Goal: Find contact information: Find contact information

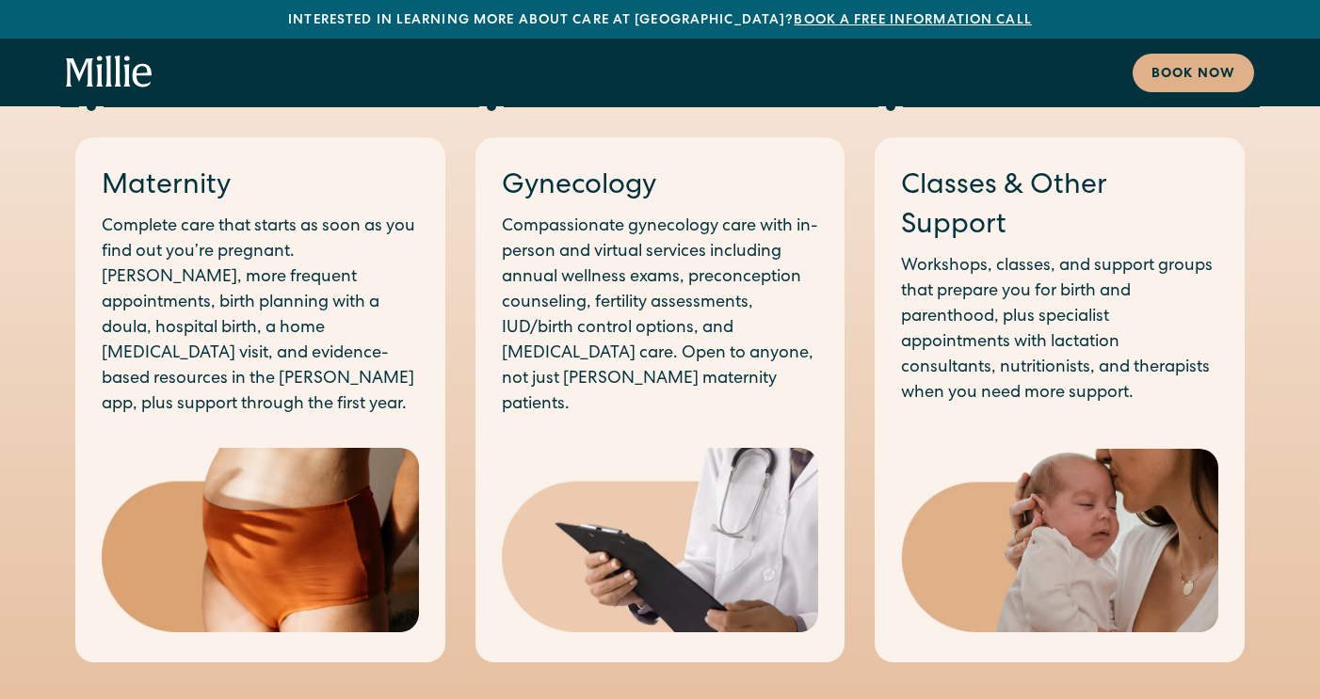
scroll to position [1127, 0]
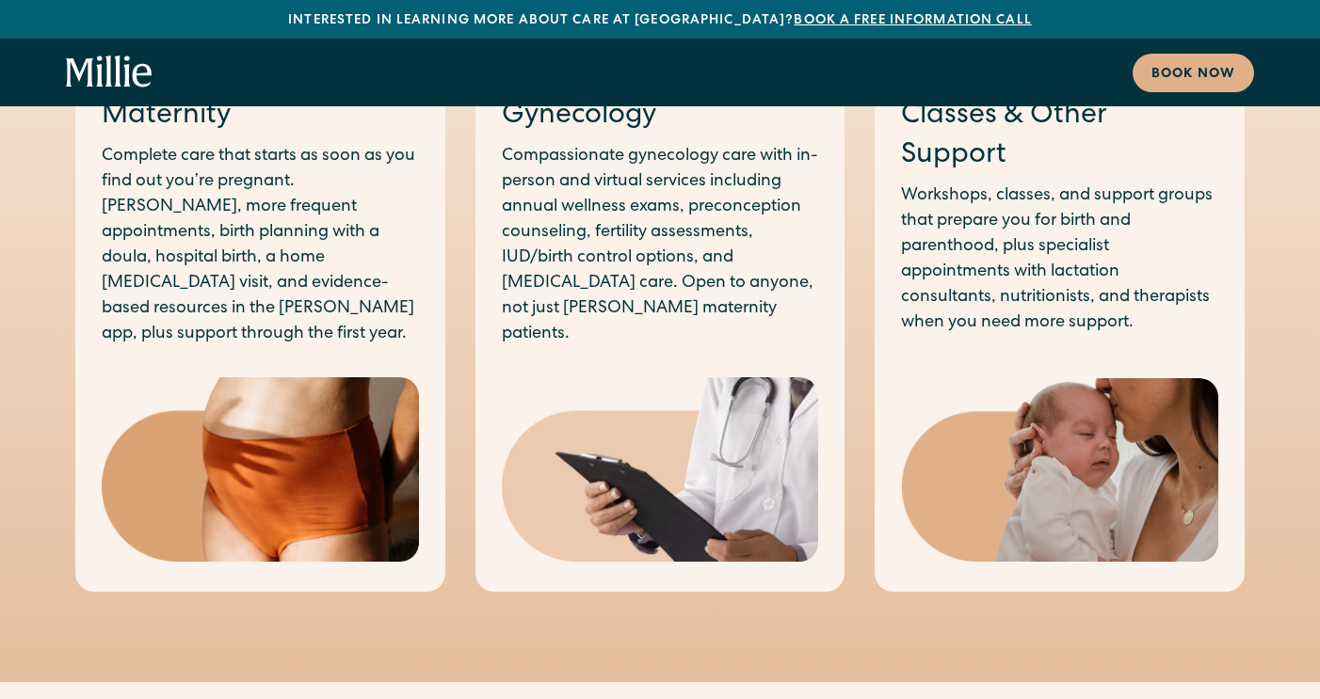
click at [296, 244] on p "Complete care that starts as soon as you find out you’re pregnant. Longer, more…" at bounding box center [260, 245] width 317 height 203
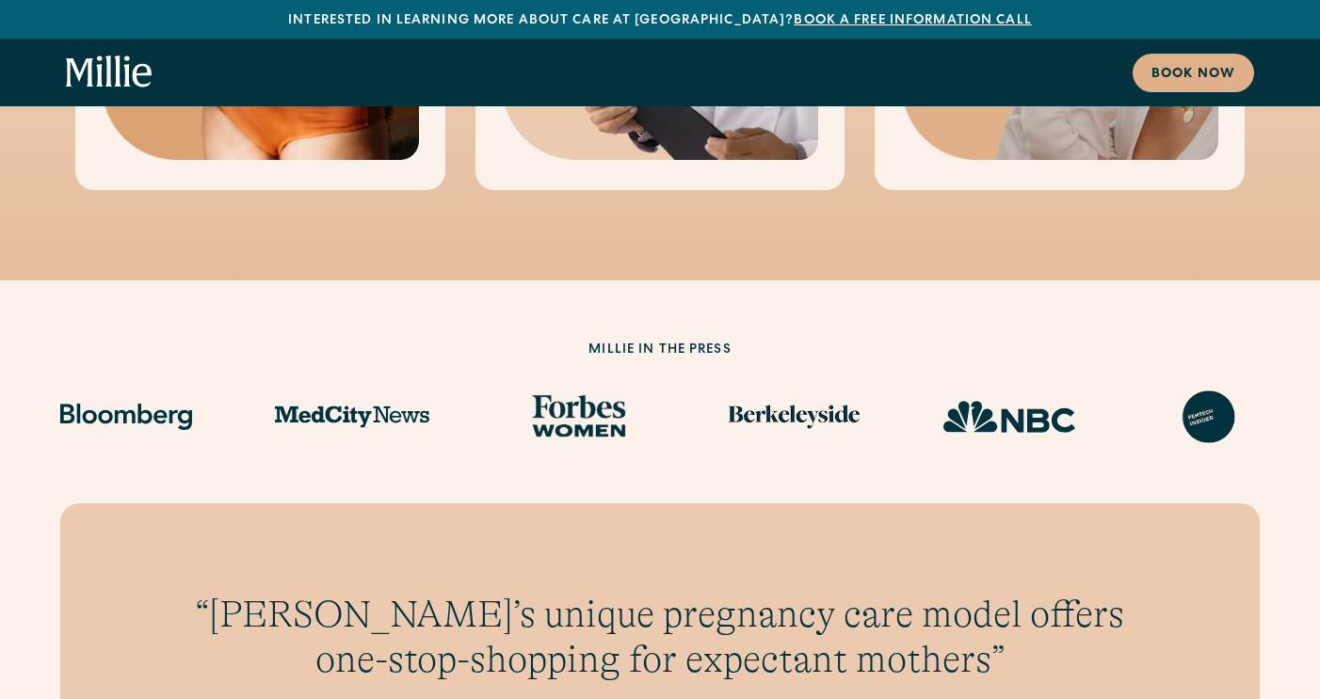
scroll to position [1528, 0]
click at [1185, 74] on div "Book now" at bounding box center [1193, 75] width 84 height 20
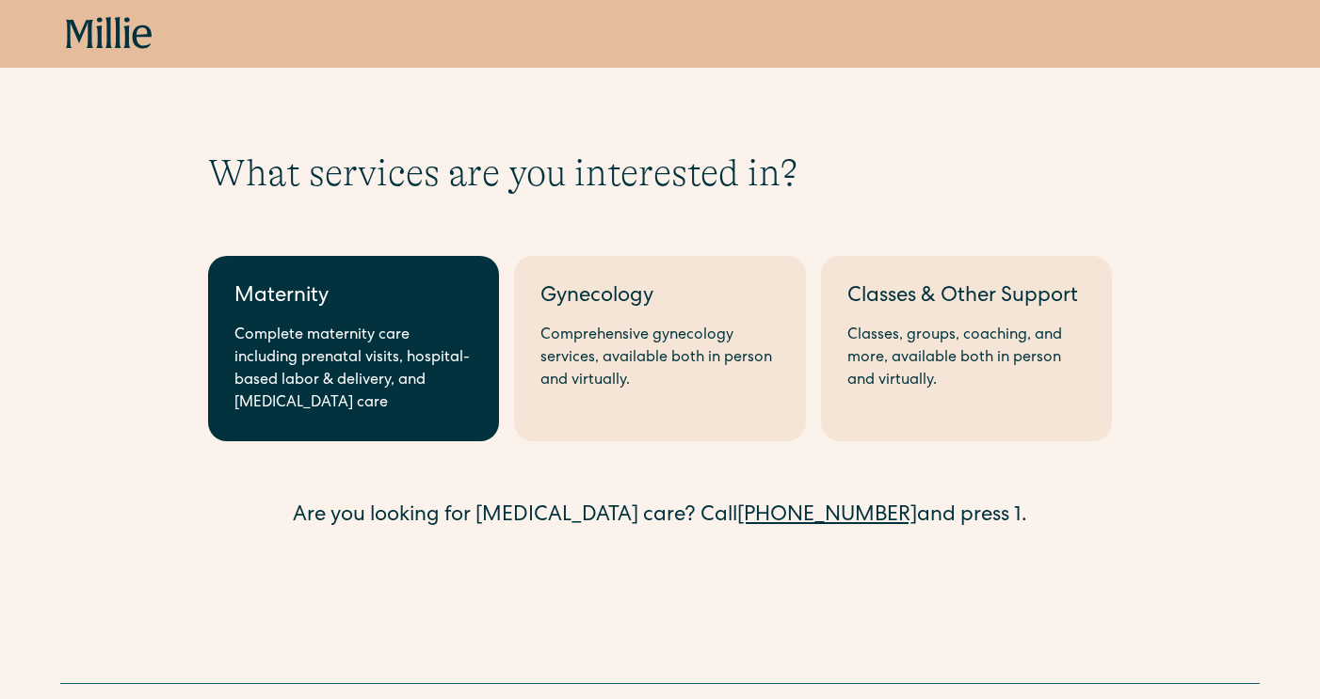
click at [354, 381] on div "Complete maternity care including prenatal visits, hospital-based labor & deliv…" at bounding box center [353, 370] width 238 height 90
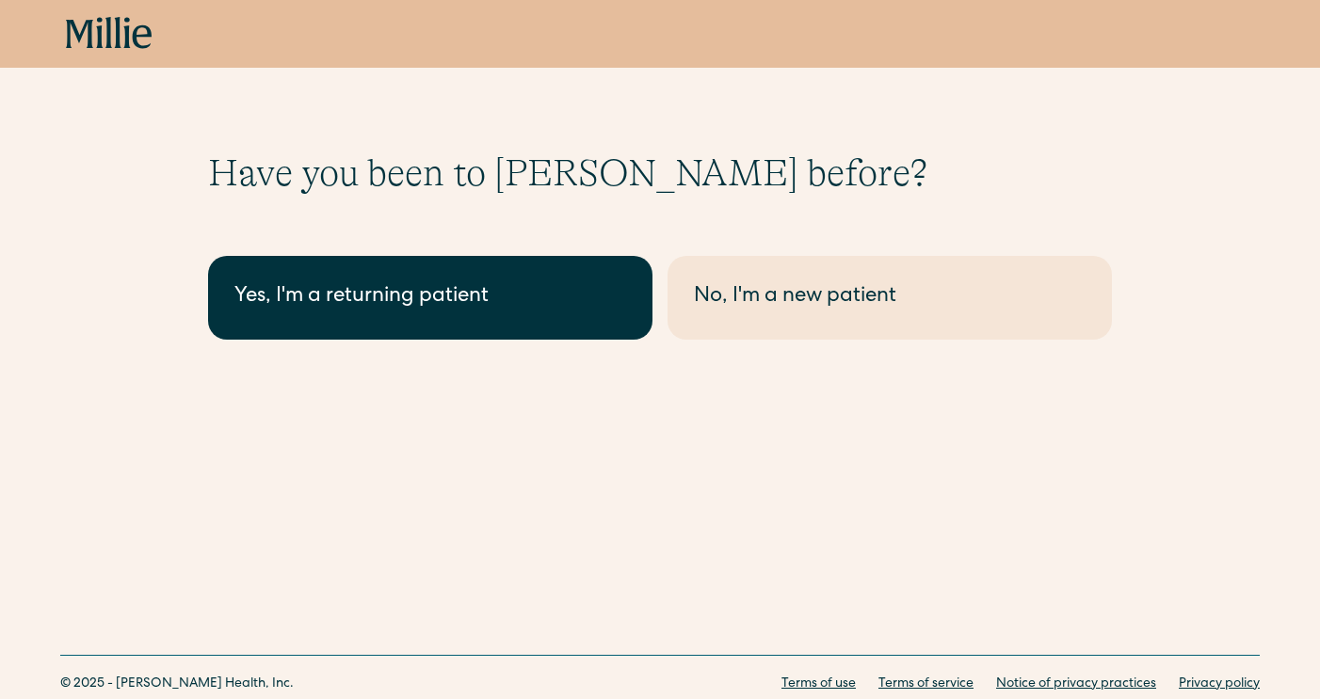
click at [368, 312] on div "Yes, I'm a returning patient" at bounding box center [430, 297] width 392 height 31
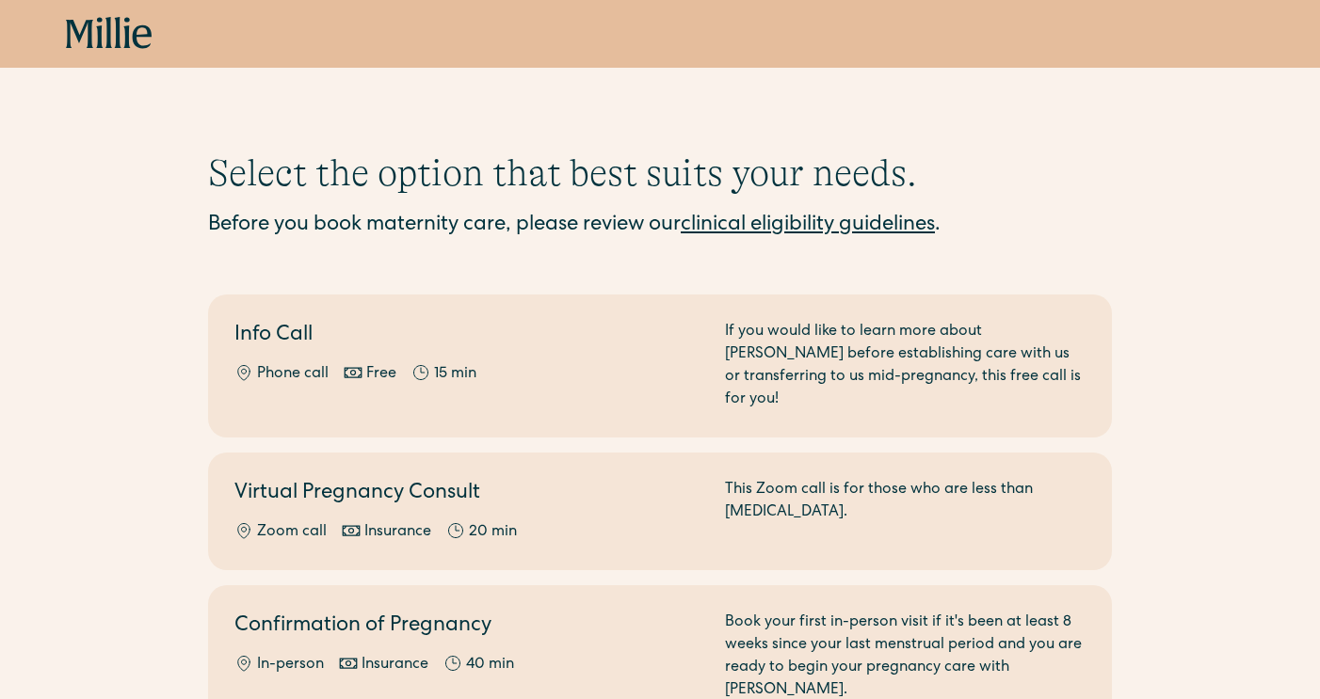
click at [775, 225] on link "clinical eligibility guidelines" at bounding box center [807, 226] width 254 height 21
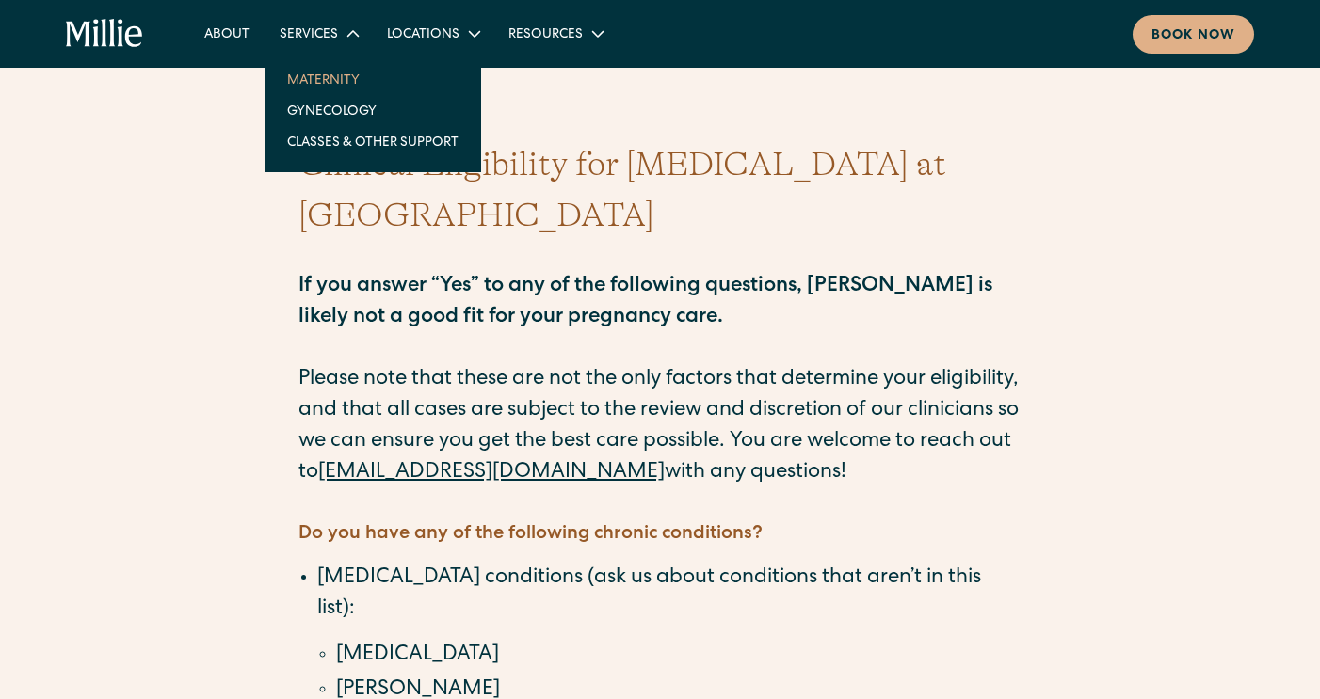
click at [312, 82] on link "Maternity" at bounding box center [372, 79] width 201 height 31
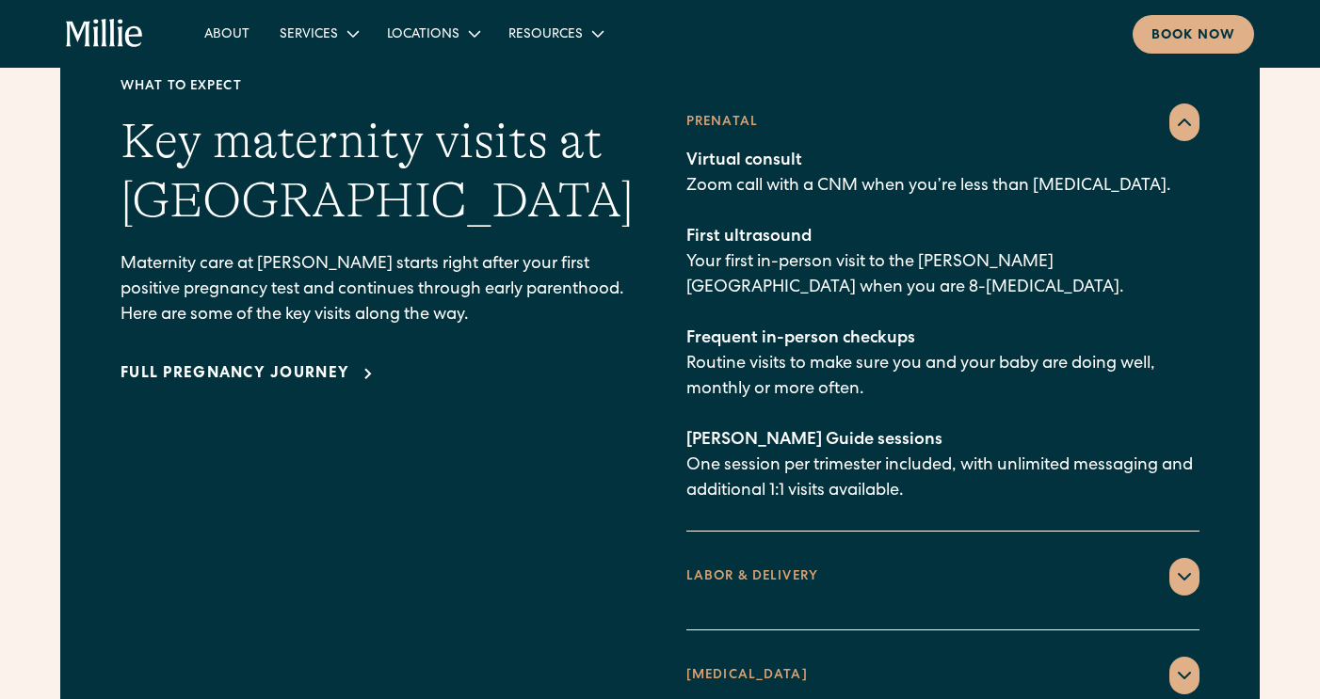
scroll to position [2731, 0]
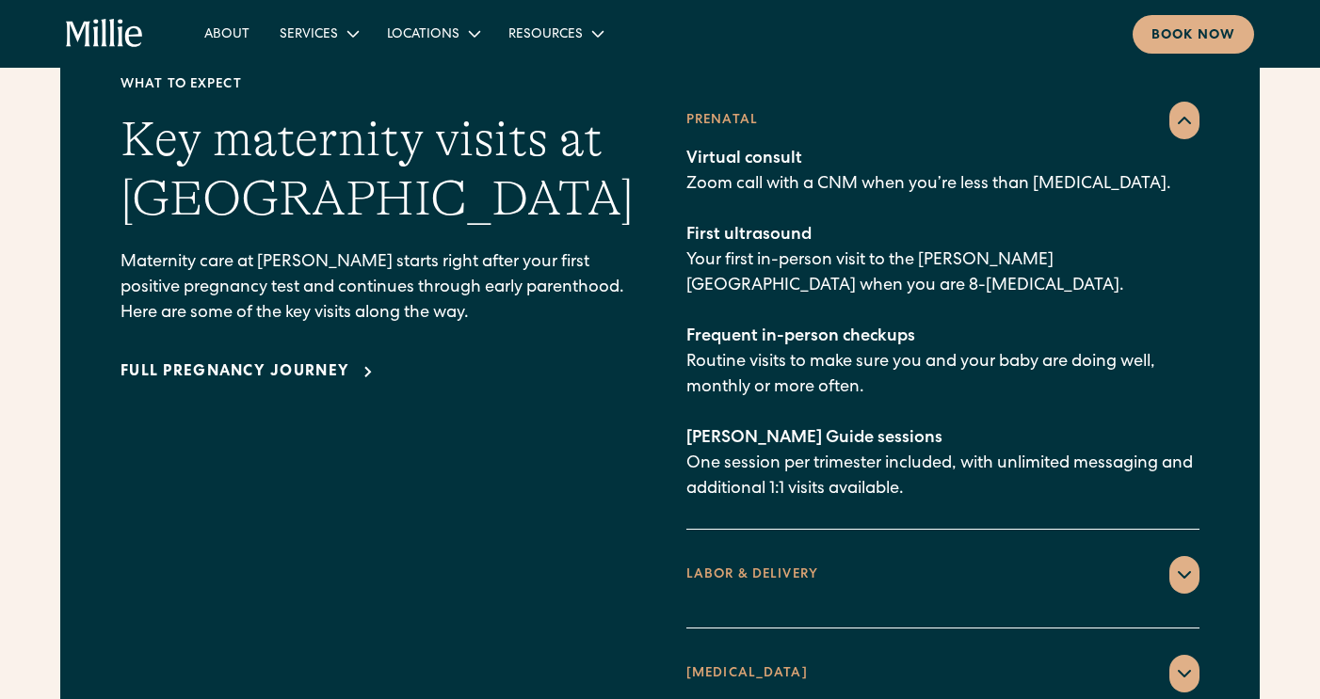
click at [1181, 109] on icon at bounding box center [1184, 120] width 23 height 23
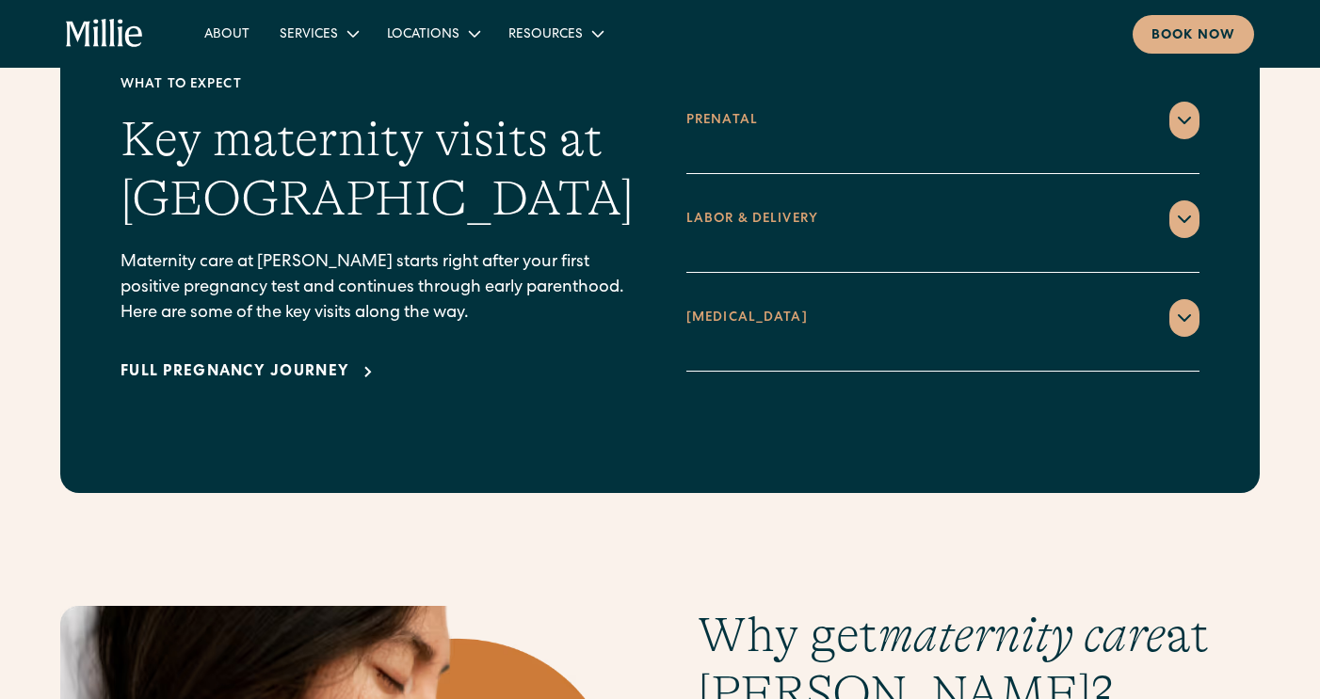
click at [1181, 109] on icon at bounding box center [1184, 120] width 23 height 23
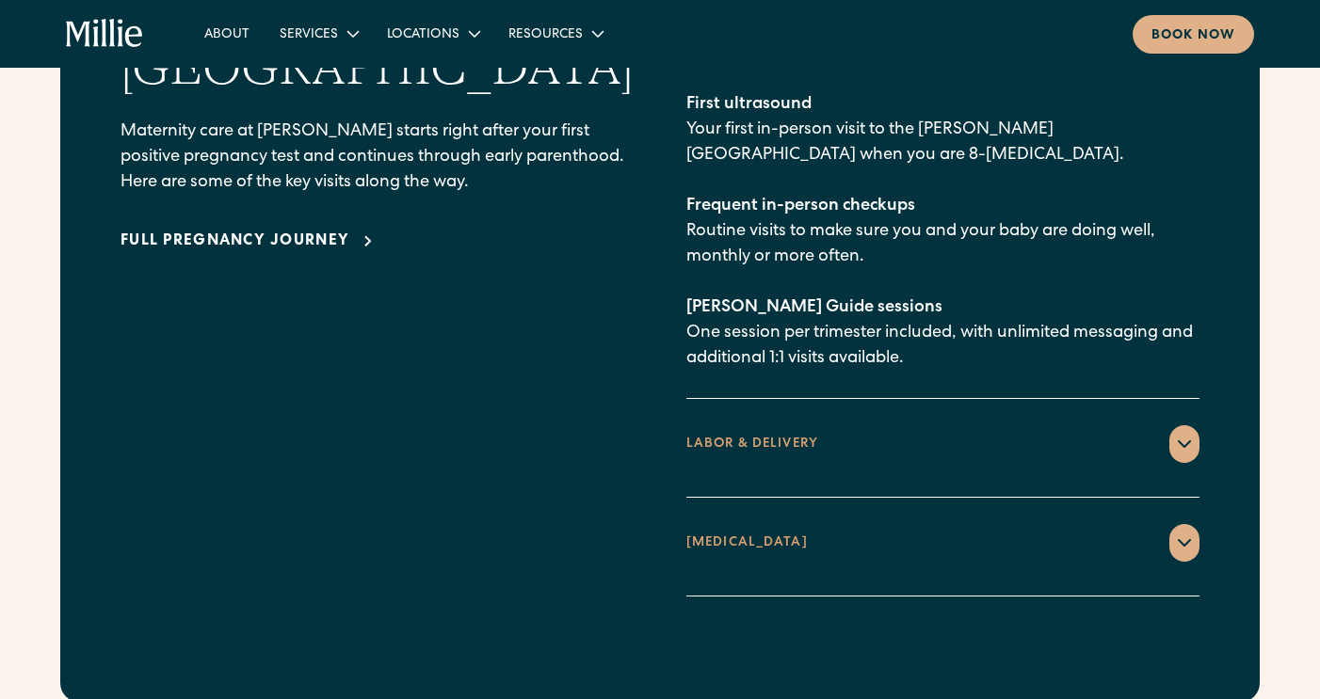
scroll to position [2872, 0]
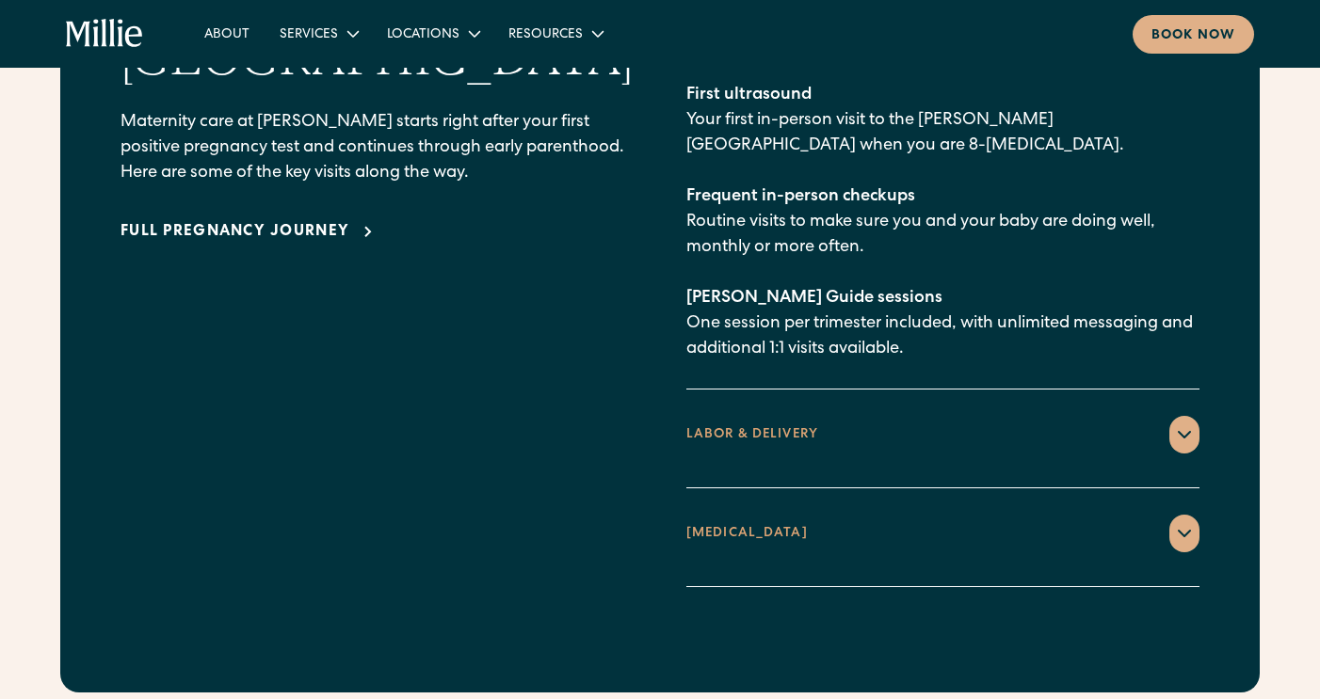
click at [1170, 416] on div at bounding box center [1184, 435] width 30 height 38
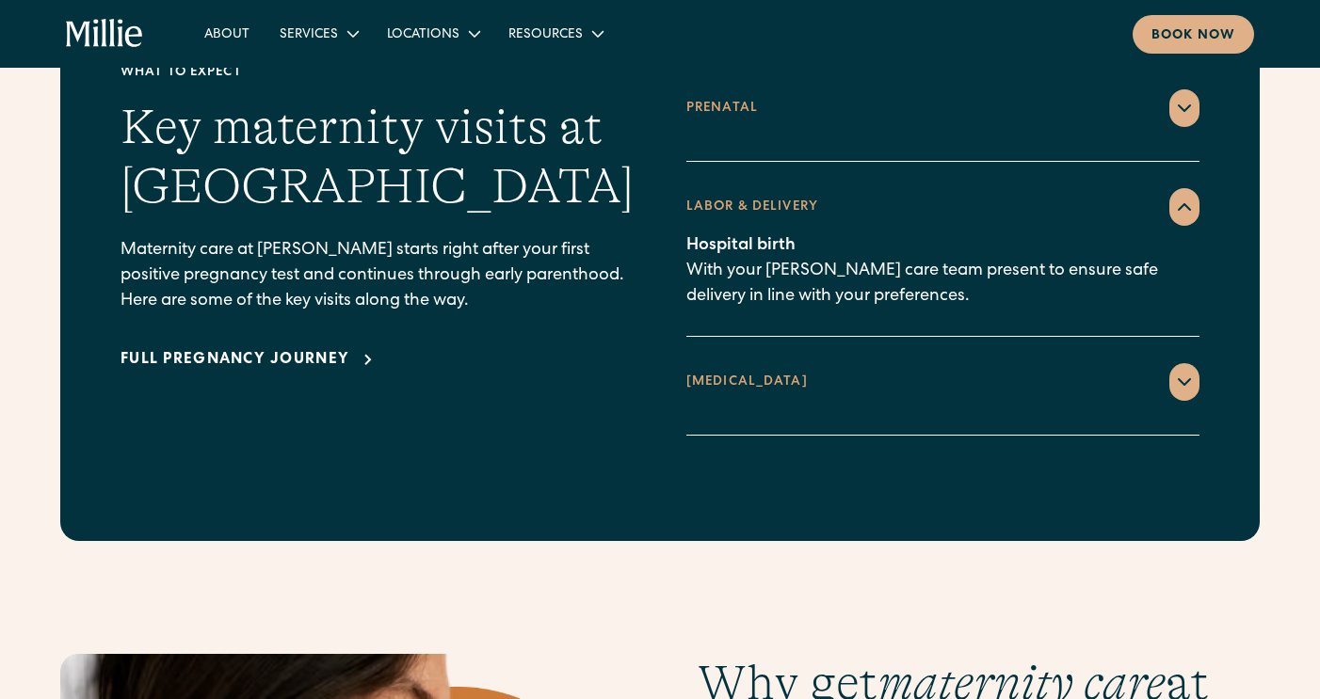
scroll to position [2733, 0]
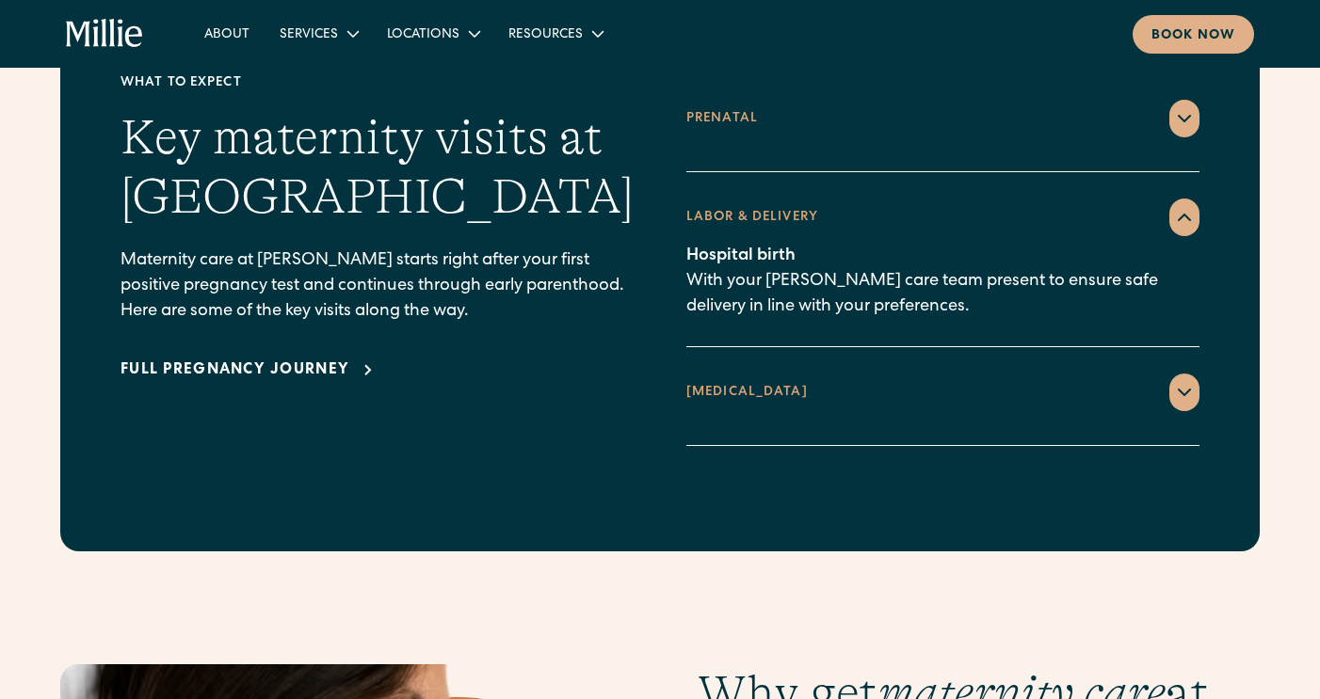
click at [1179, 206] on icon at bounding box center [1184, 217] width 23 height 23
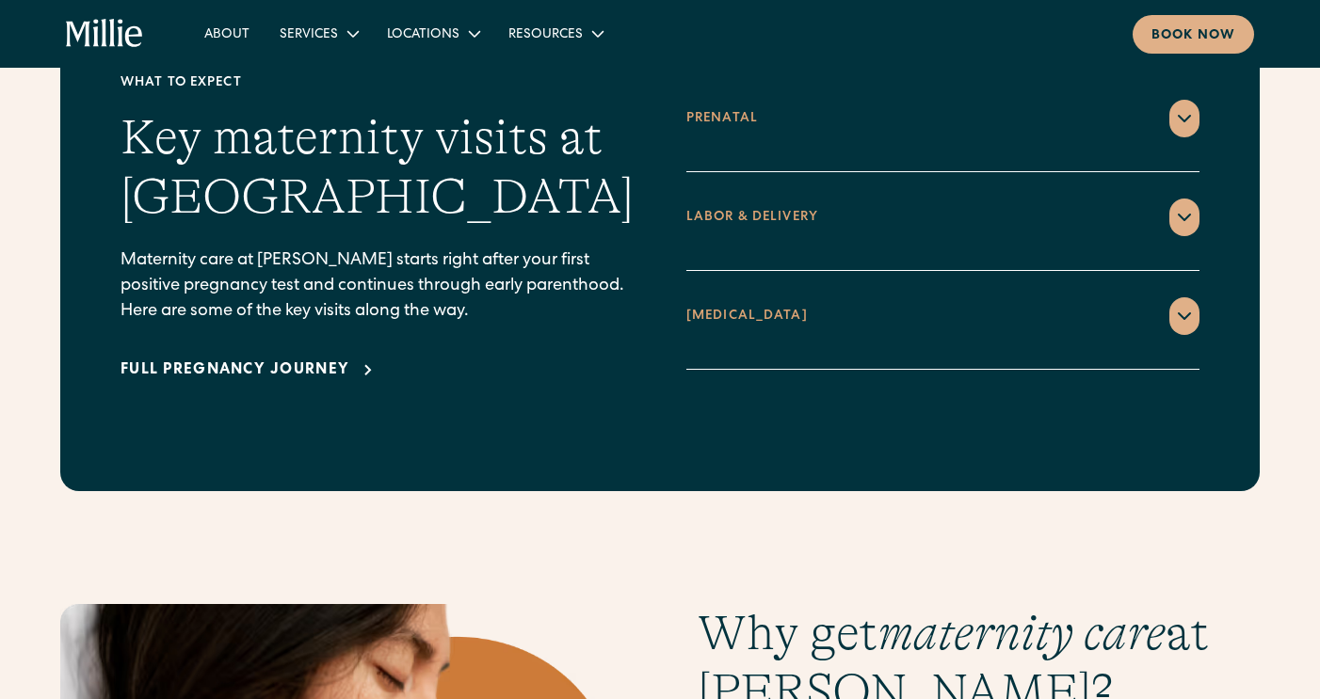
click at [1179, 215] on icon at bounding box center [1183, 218] width 11 height 6
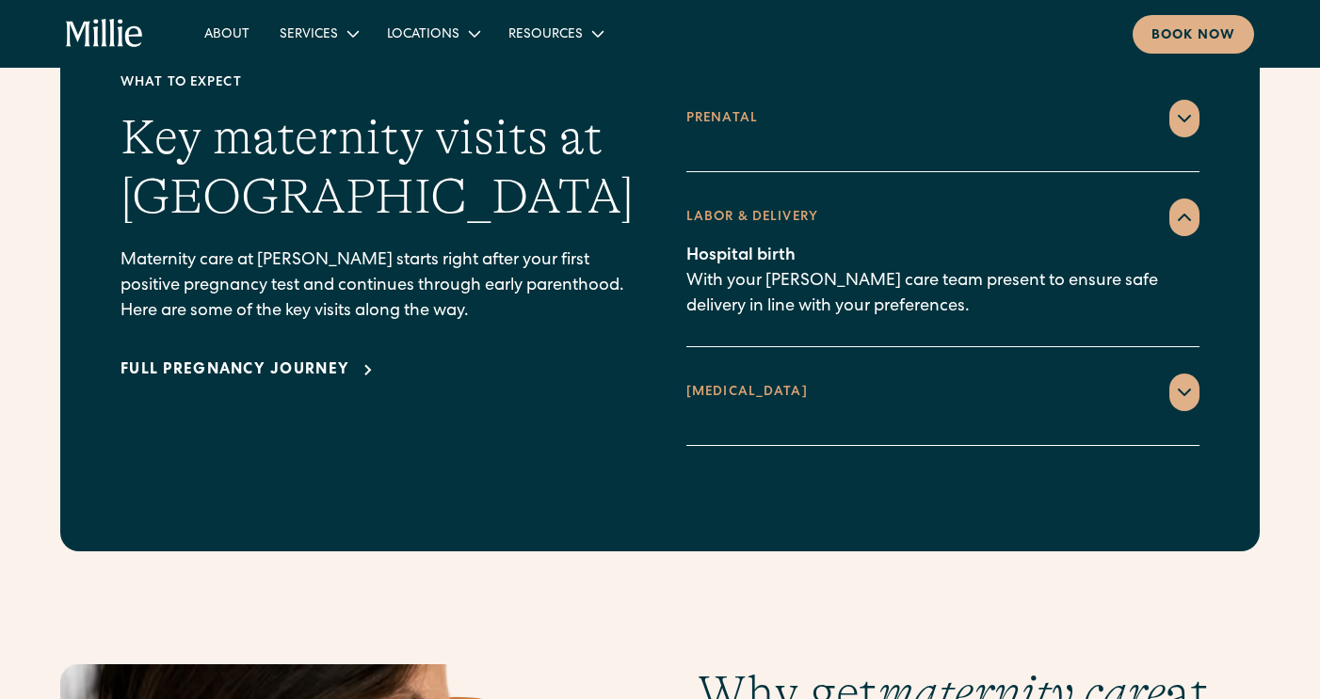
click at [1184, 381] on icon at bounding box center [1184, 392] width 23 height 23
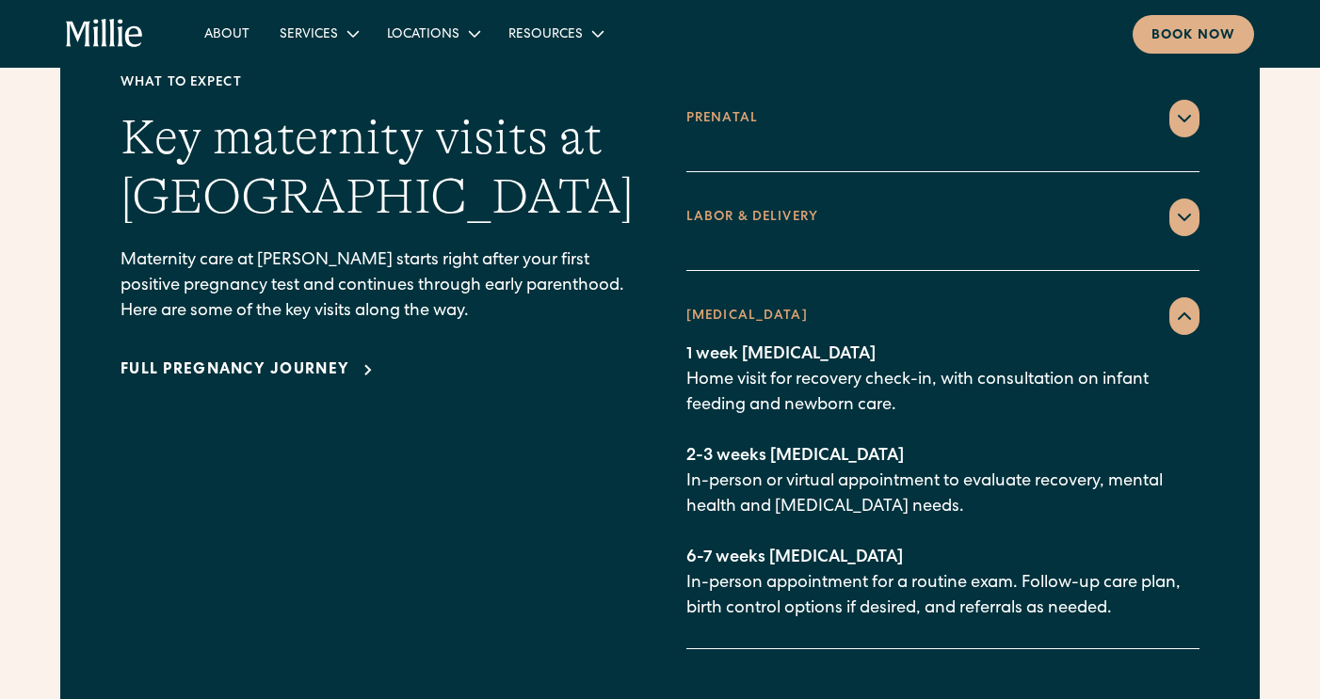
click at [1190, 107] on icon at bounding box center [1184, 118] width 23 height 23
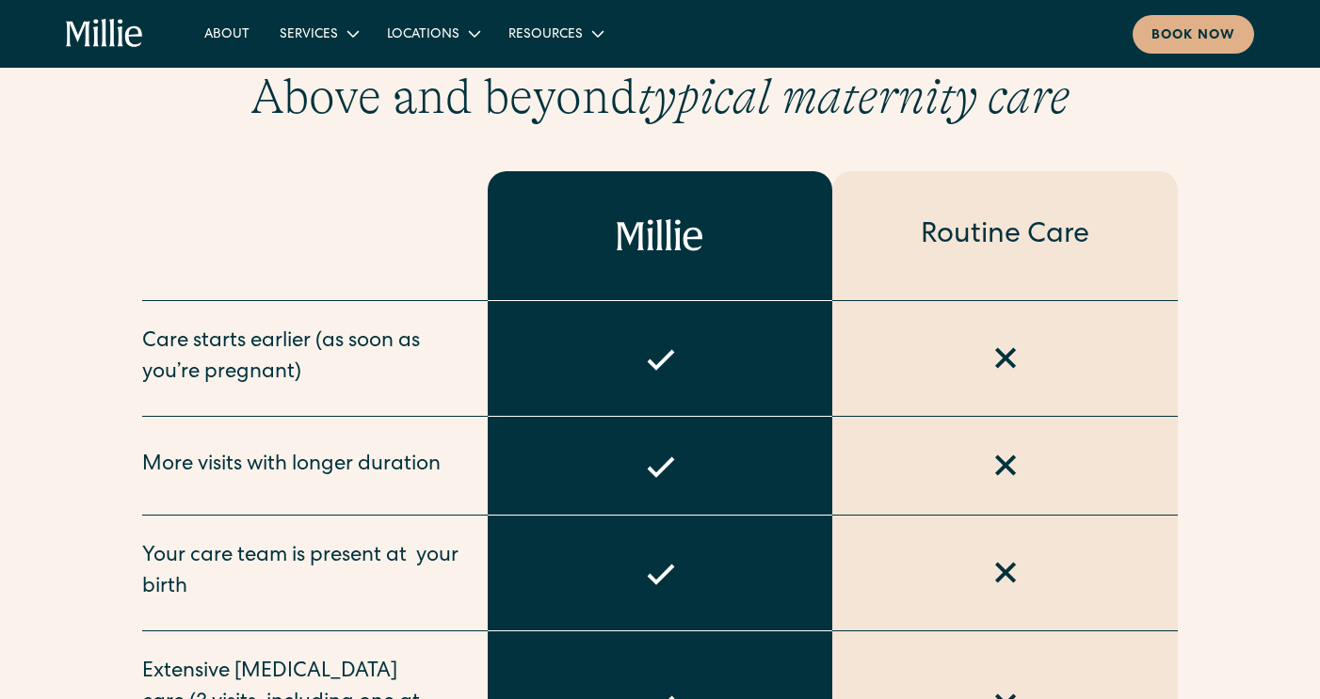
scroll to position [0, 0]
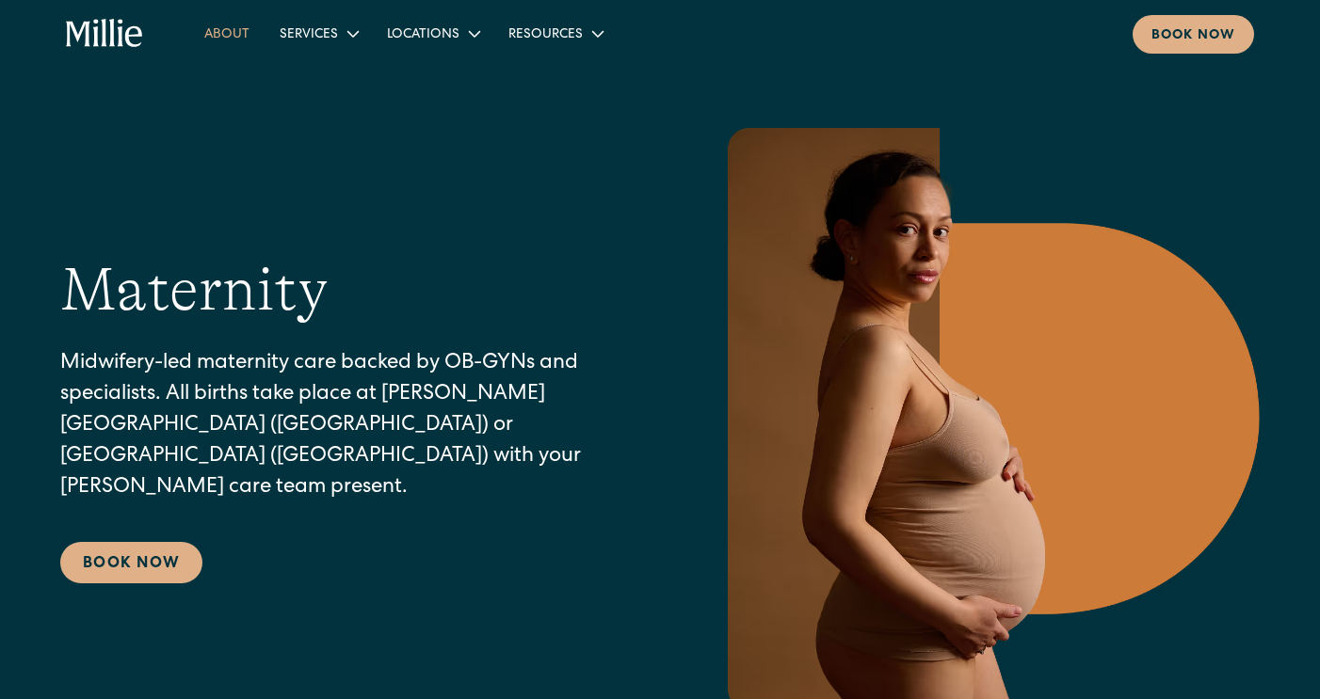
click at [222, 33] on link "About" at bounding box center [226, 33] width 75 height 31
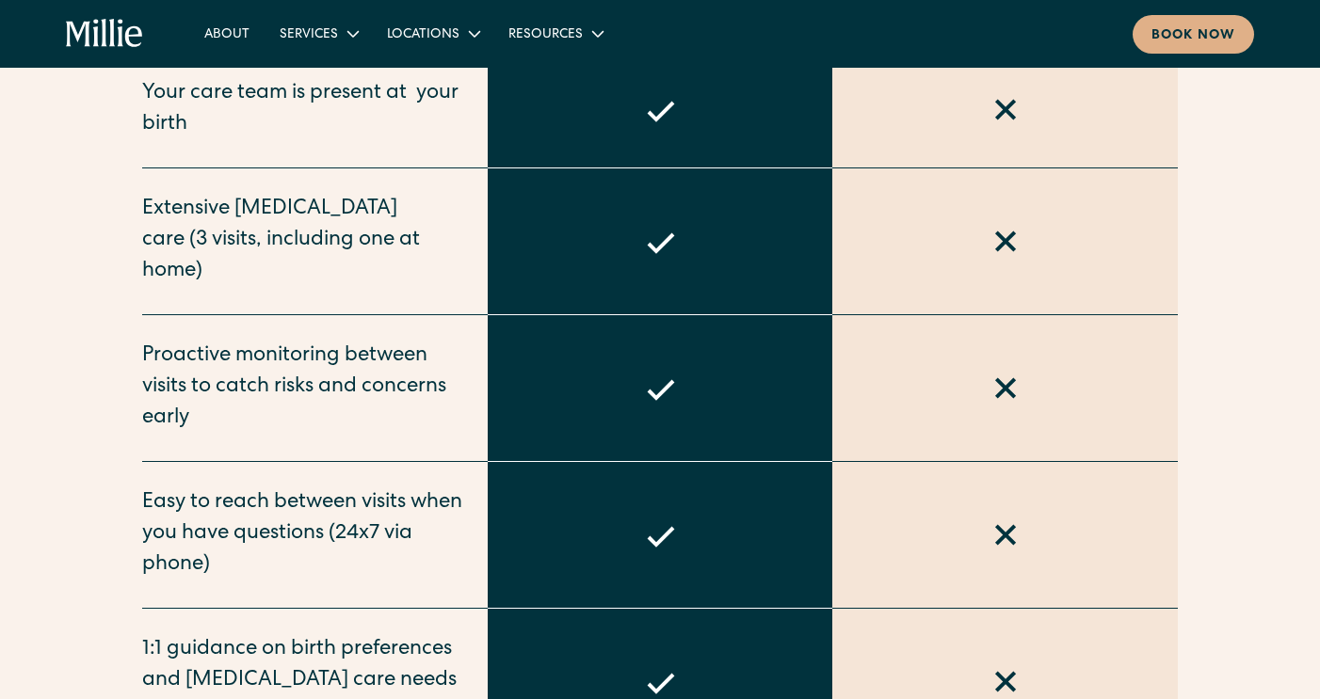
scroll to position [1138, 0]
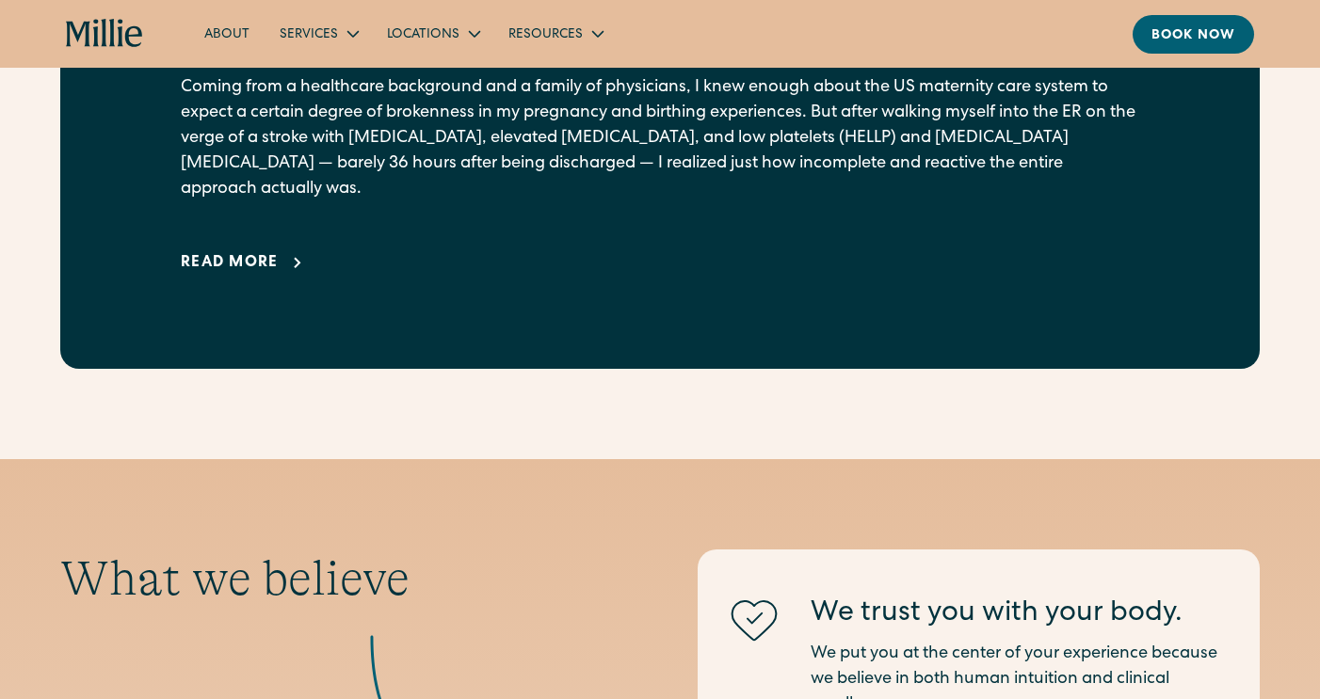
scroll to position [1520, 0]
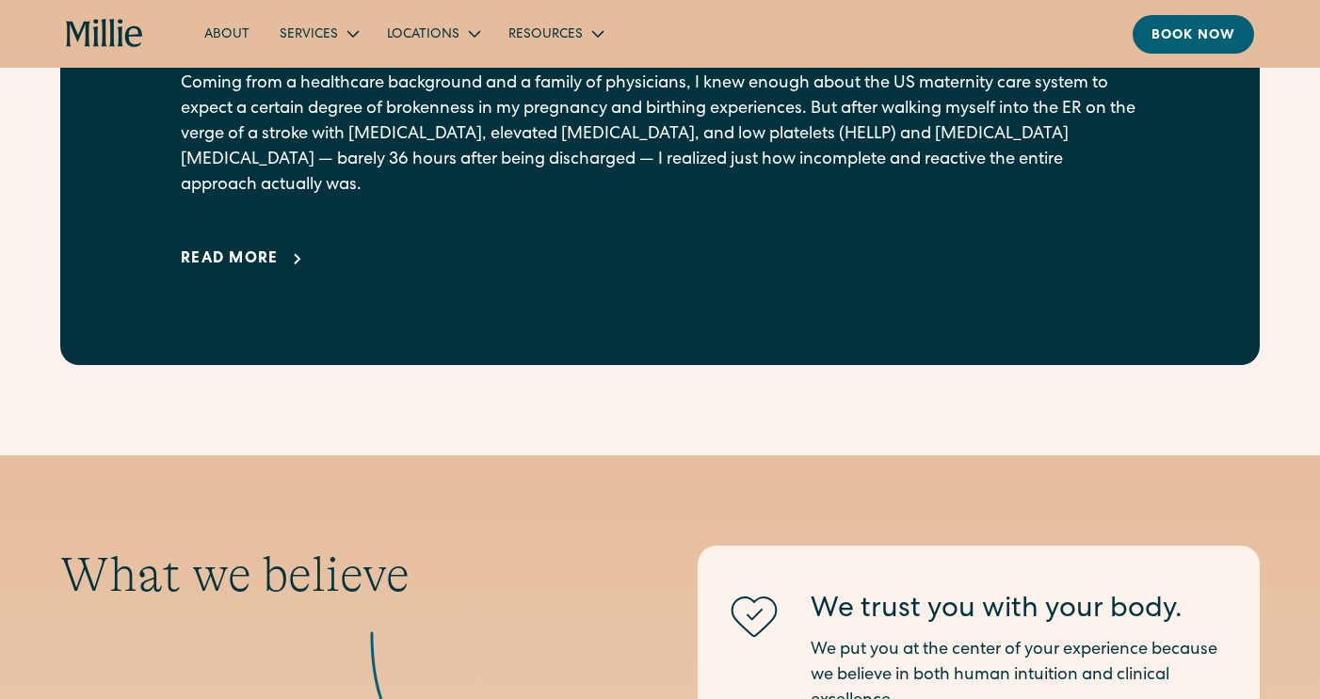
click at [274, 248] on div "Read more" at bounding box center [230, 259] width 98 height 23
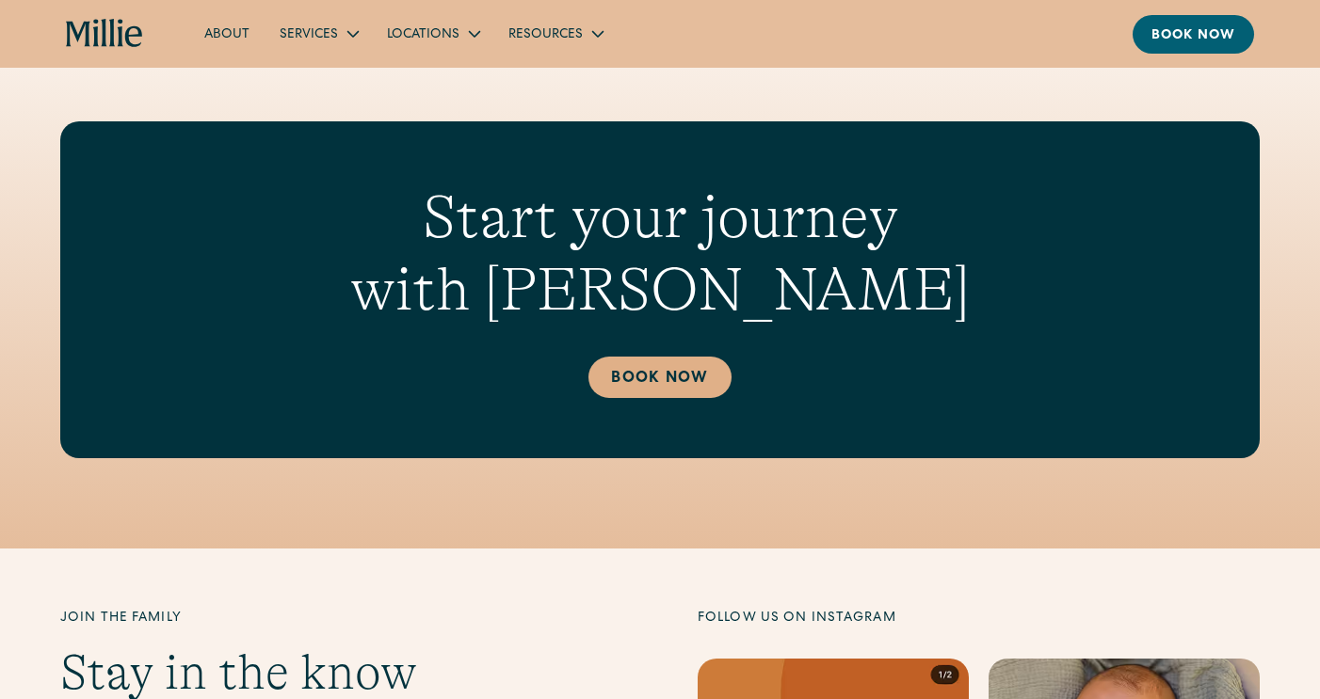
scroll to position [6886, 0]
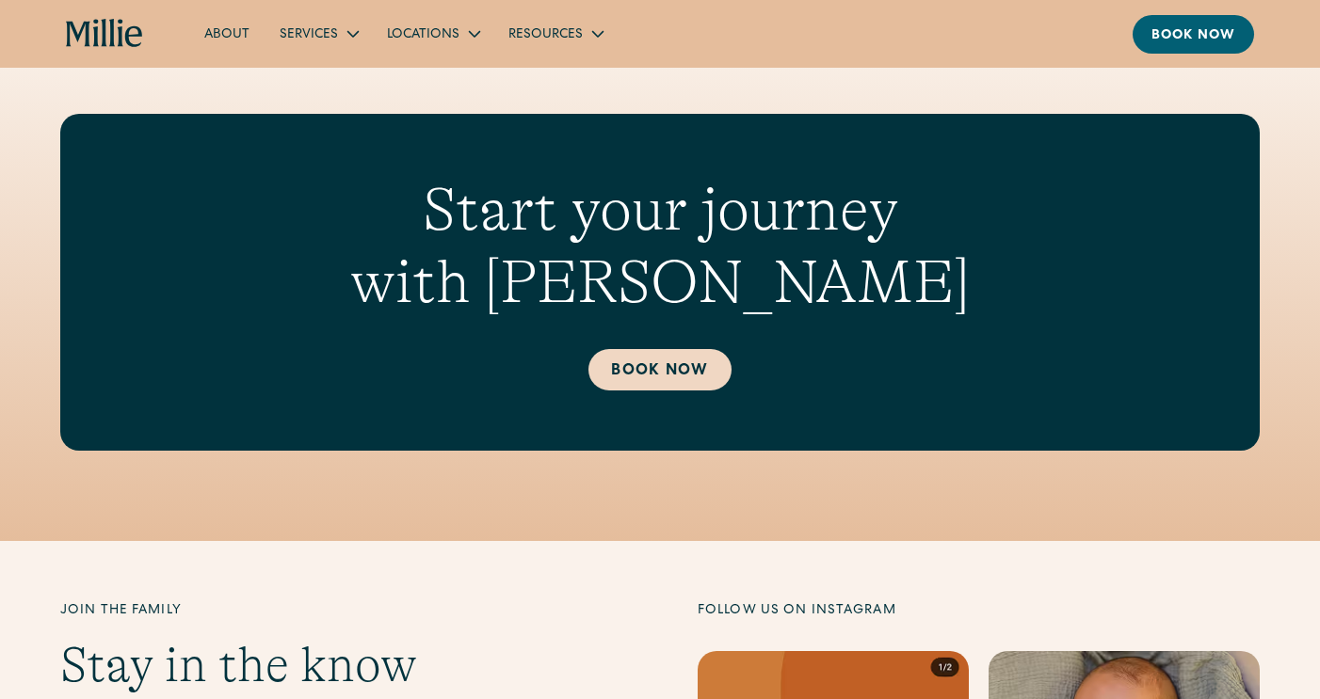
click at [659, 355] on link "Book Now" at bounding box center [659, 369] width 142 height 41
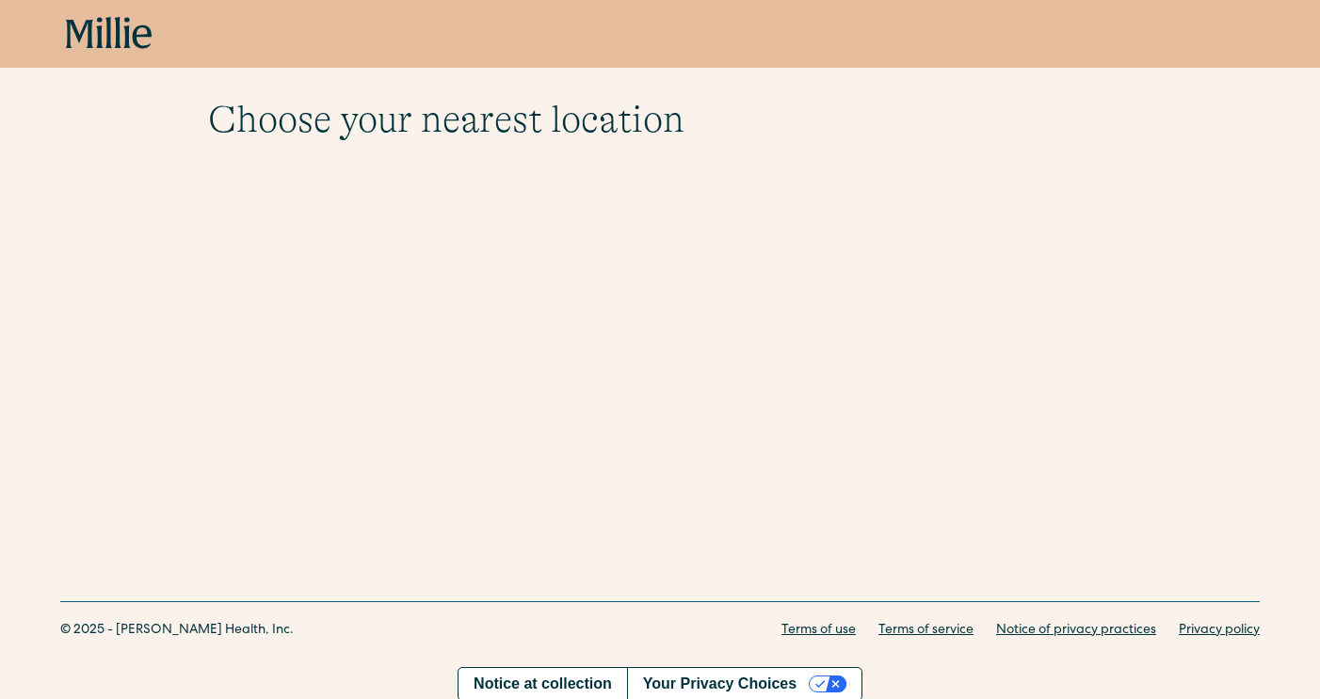
scroll to position [62, 0]
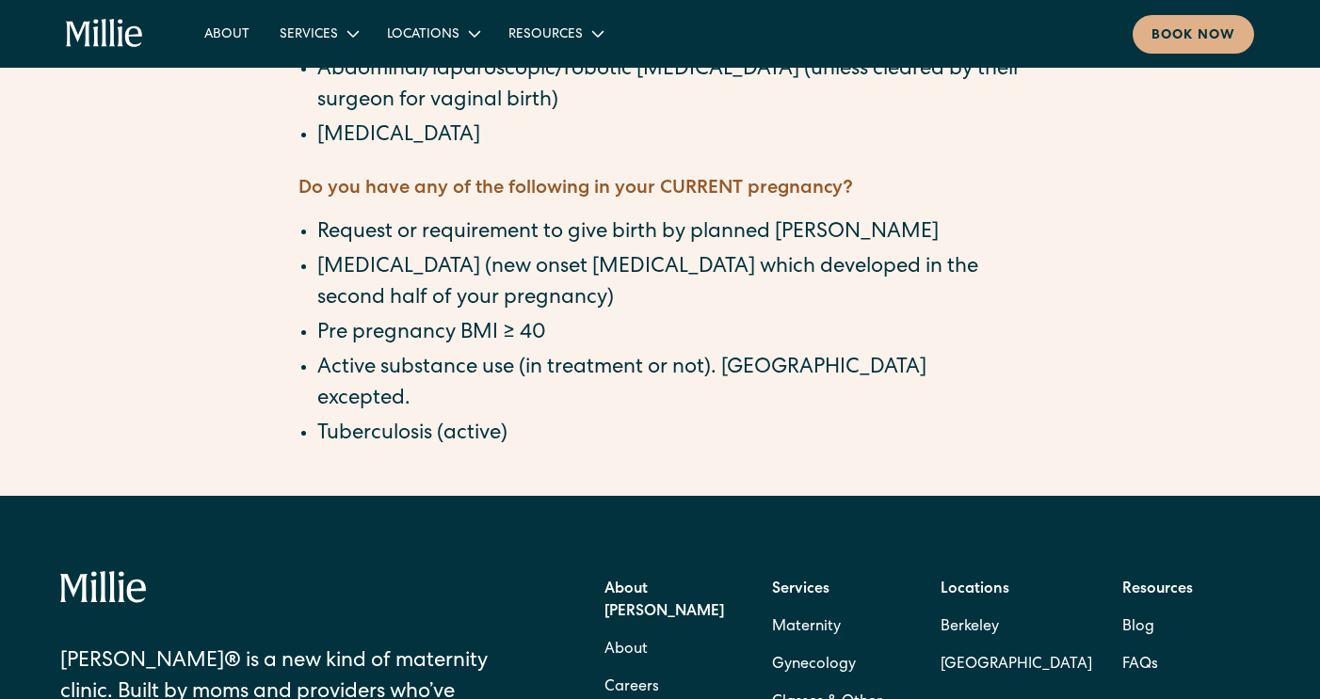
scroll to position [1953, 0]
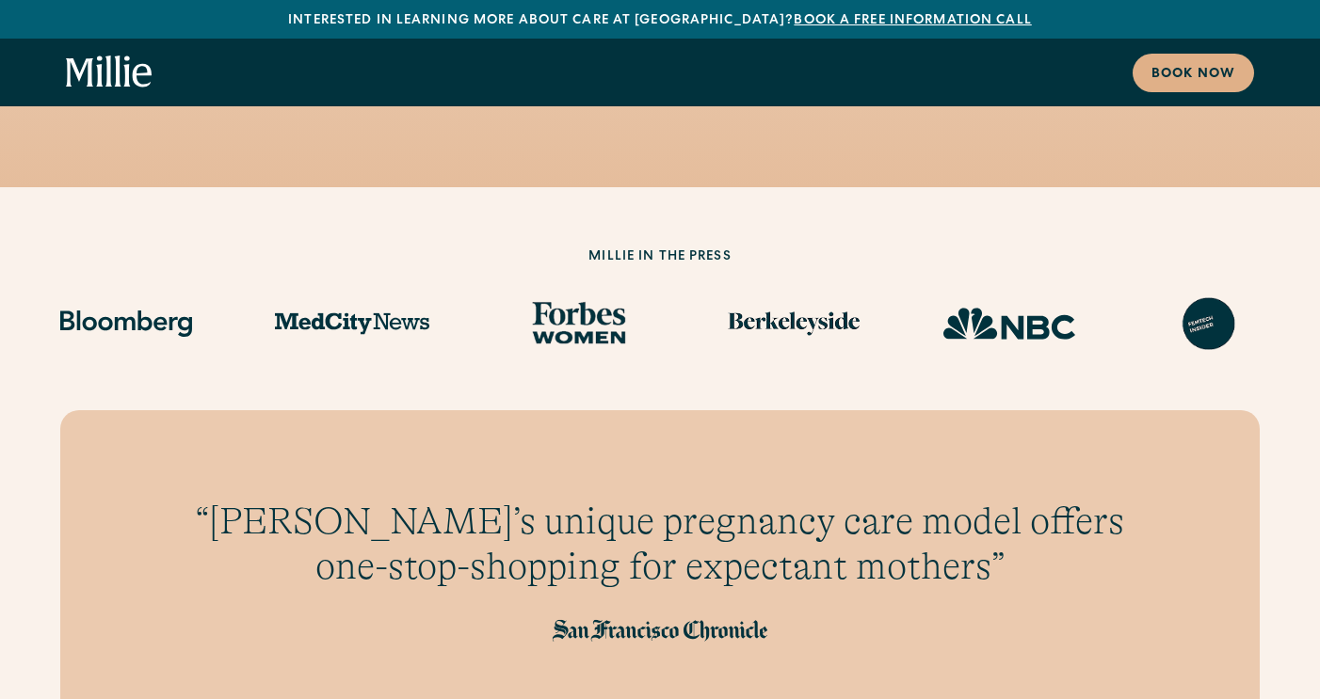
scroll to position [1528, 0]
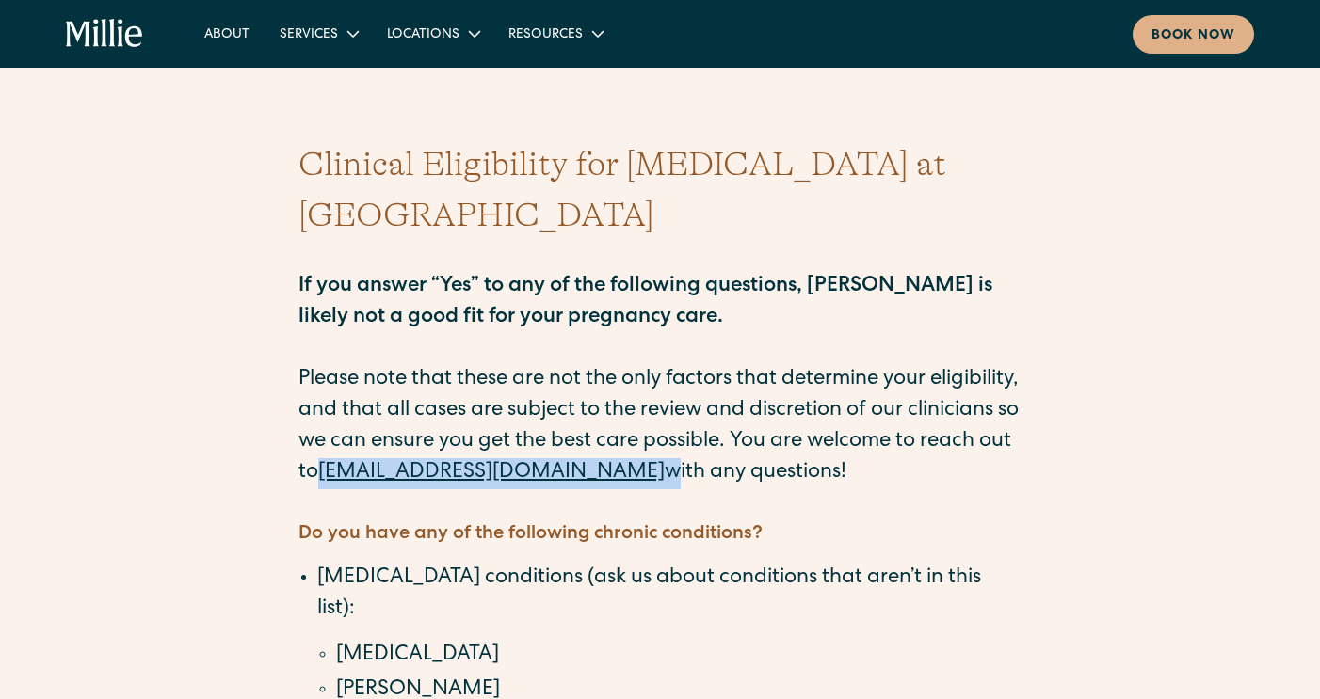
drag, startPoint x: 682, startPoint y: 424, endPoint x: 441, endPoint y: 426, distance: 241.0
click at [441, 426] on p "If you answer “Yes” to any of the following questions, [PERSON_NAME] is likely …" at bounding box center [659, 365] width 723 height 248
copy p "[EMAIL_ADDRESS][DOMAIN_NAME]"
